Goal: Task Accomplishment & Management: Manage account settings

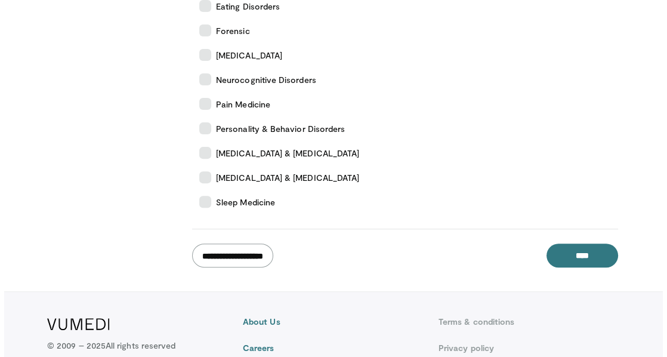
scroll to position [522, 0]
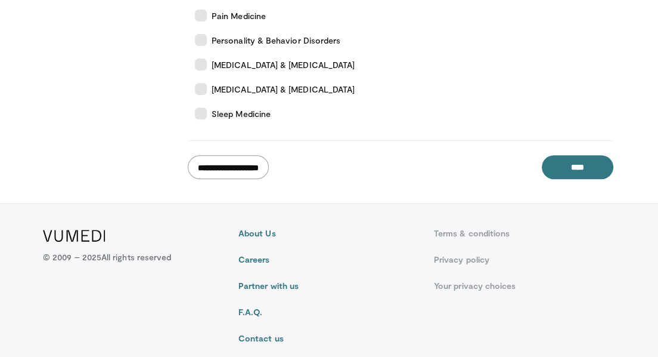
click at [247, 159] on input "**********" at bounding box center [228, 167] width 81 height 24
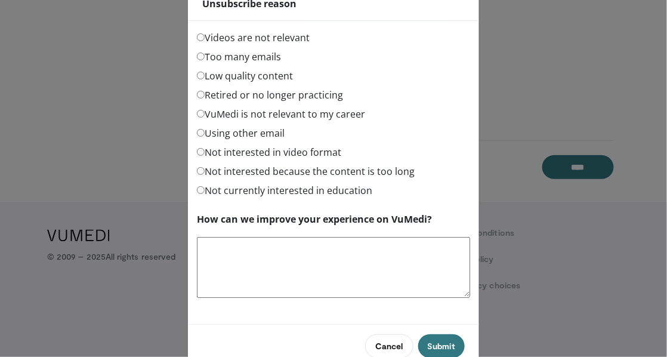
scroll to position [64, 0]
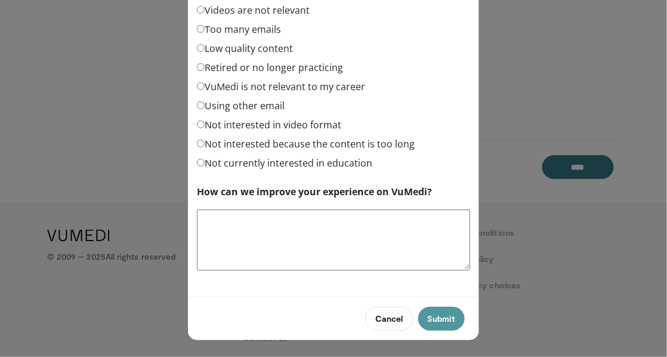
click at [433, 319] on button "Submit" at bounding box center [441, 319] width 47 height 24
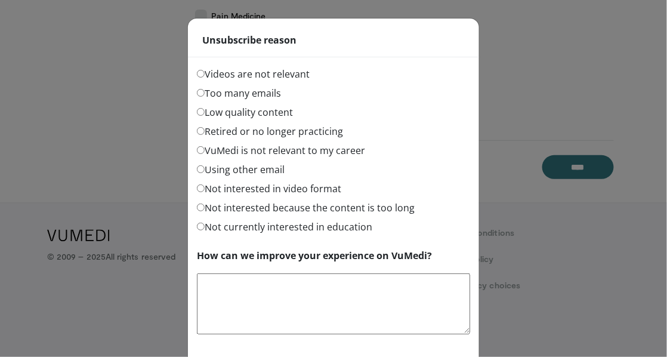
click at [225, 224] on label "Not currently interested in education" at bounding box center [284, 226] width 175 height 14
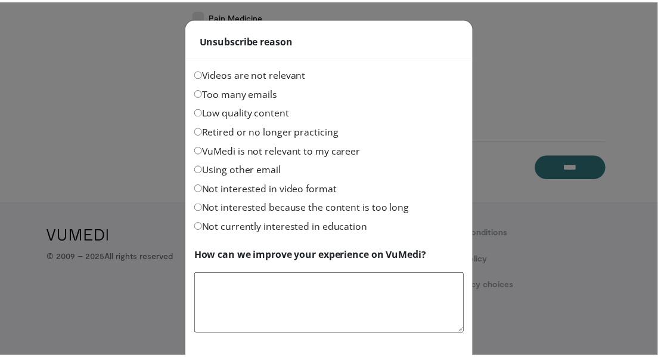
scroll to position [64, 0]
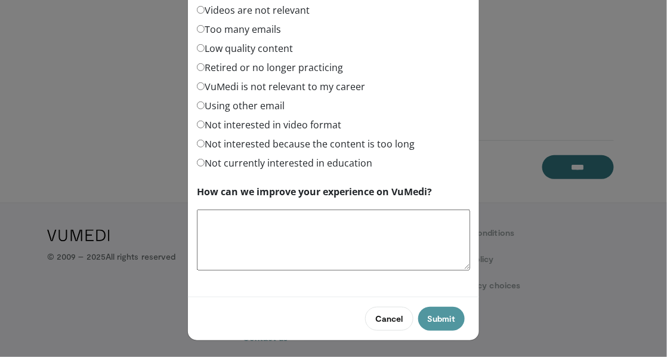
click at [434, 316] on button "Submit" at bounding box center [441, 319] width 47 height 24
